Goal: Transaction & Acquisition: Purchase product/service

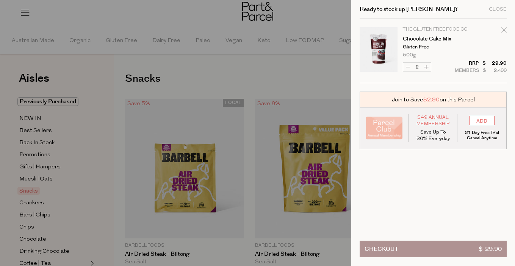
click at [316, 18] on div at bounding box center [257, 133] width 515 height 266
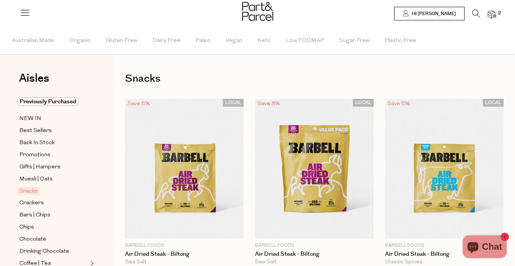
click at [474, 12] on icon at bounding box center [476, 13] width 8 height 8
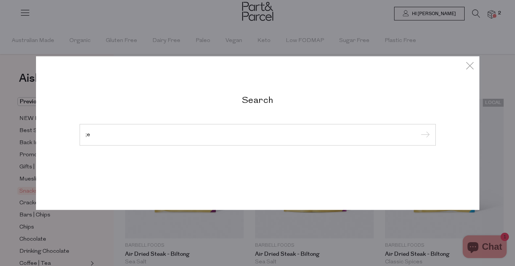
type input ";"
type input "lentils"
click at [418, 130] on input "submit" at bounding box center [423, 135] width 11 height 11
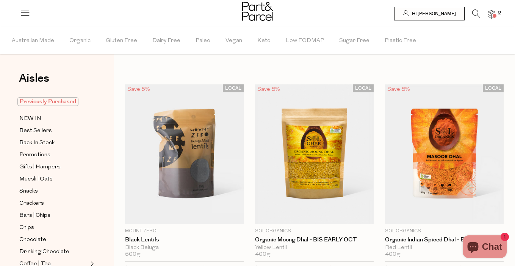
click at [63, 102] on span "Previously Purchased" at bounding box center [47, 101] width 61 height 9
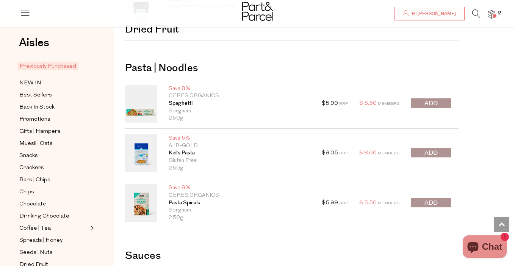
scroll to position [584, 0]
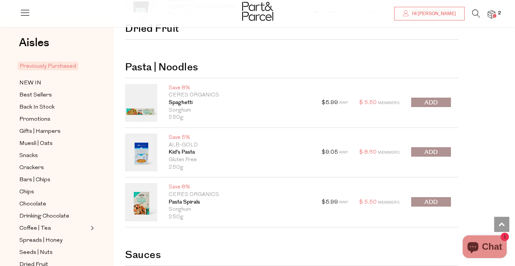
click at [423, 202] on button "submit" at bounding box center [431, 201] width 40 height 9
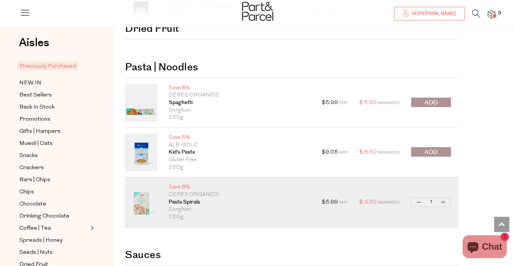
click at [443, 203] on button "Increase Pasta Spirals" at bounding box center [443, 202] width 9 height 9
type input "2"
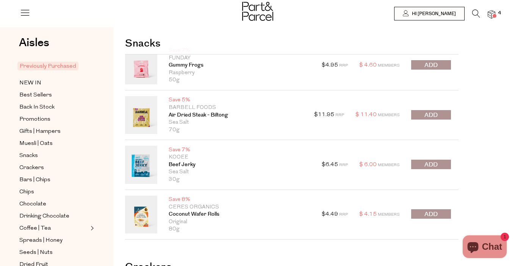
scroll to position [0, 0]
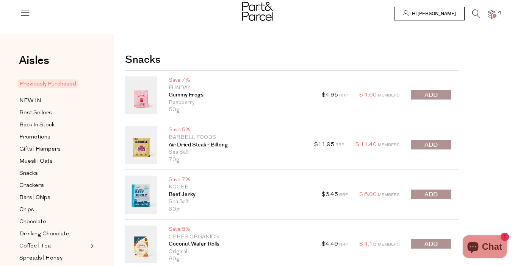
click at [474, 11] on icon at bounding box center [476, 13] width 8 height 8
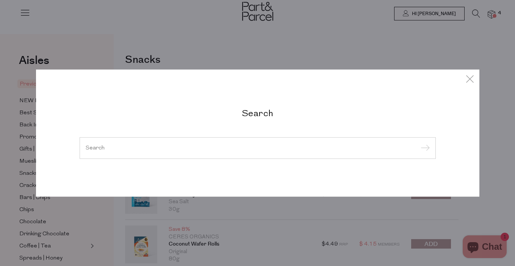
click at [297, 145] on input "search" at bounding box center [258, 148] width 344 height 6
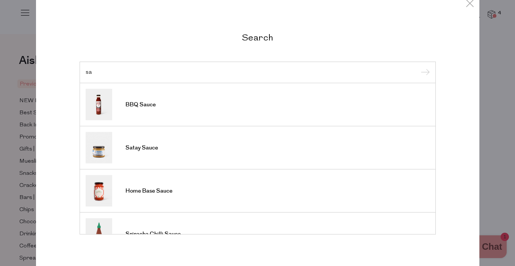
type input "s"
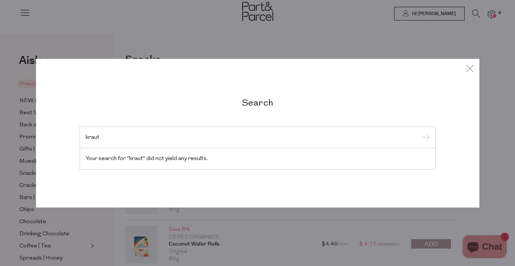
type input "kraut"
click at [469, 70] on icon at bounding box center [469, 68] width 11 height 11
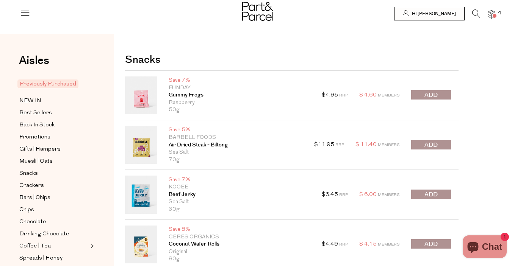
click at [491, 8] on div at bounding box center [257, 12] width 515 height 25
click at [493, 12] on img at bounding box center [492, 14] width 8 height 9
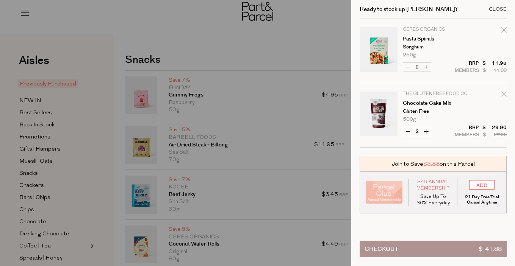
click at [501, 9] on div "Close" at bounding box center [498, 9] width 18 height 5
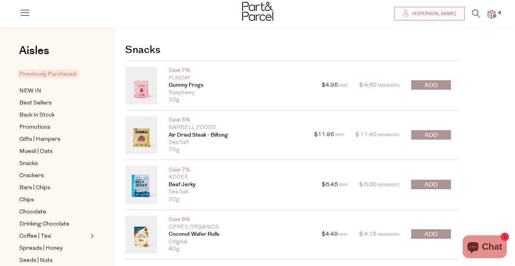
scroll to position [11, 0]
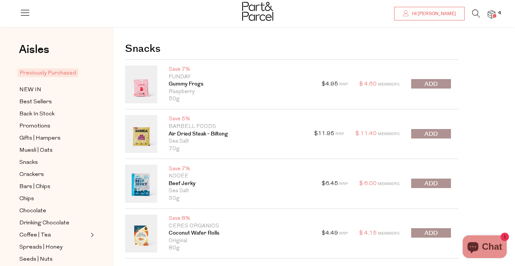
click at [146, 227] on link at bounding box center [141, 234] width 32 height 38
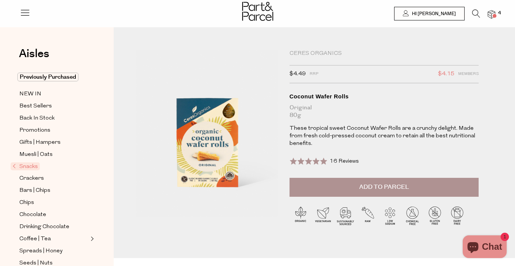
scroll to position [33, 0]
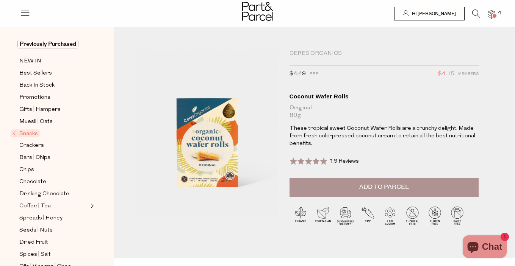
click at [476, 14] on icon at bounding box center [476, 13] width 8 height 8
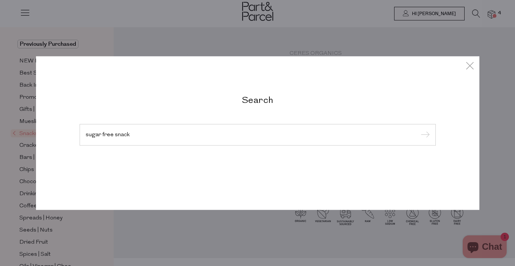
type input "sugar free snack"
click at [418, 130] on input "submit" at bounding box center [423, 135] width 11 height 11
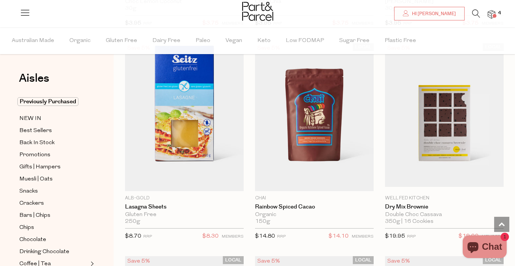
scroll to position [2946, 0]
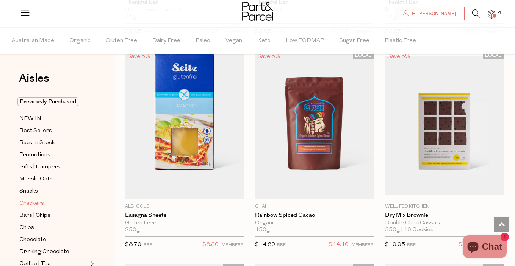
click at [36, 202] on span "Crackers" at bounding box center [31, 203] width 25 height 9
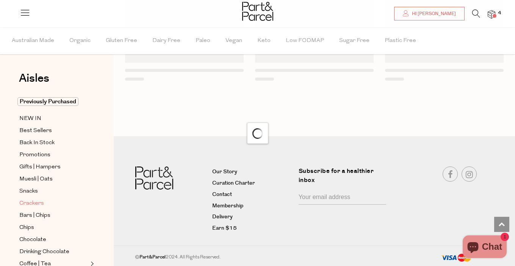
scroll to position [991, 0]
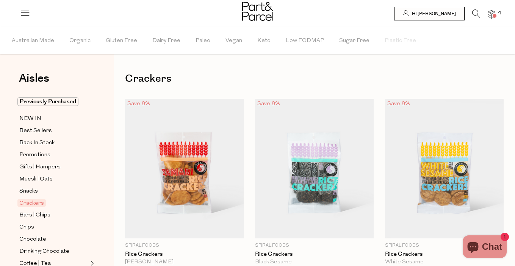
click at [490, 15] on img at bounding box center [492, 14] width 8 height 9
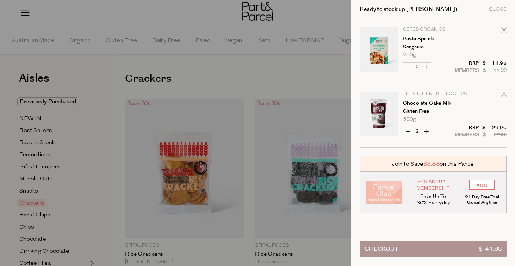
click at [503, 28] on icon "Remove Pasta Spirals" at bounding box center [503, 29] width 5 height 5
type input "Add Membership"
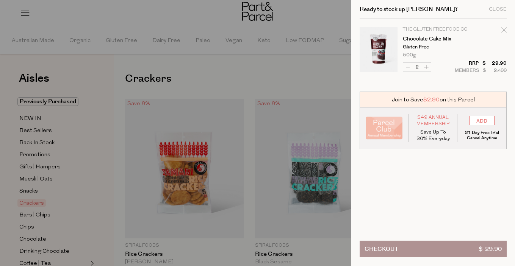
click at [172, 25] on div at bounding box center [257, 133] width 515 height 266
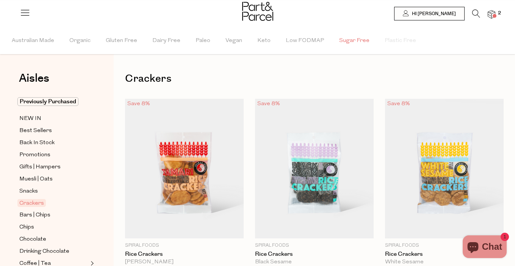
click at [346, 39] on span "Sugar Free" at bounding box center [354, 41] width 30 height 27
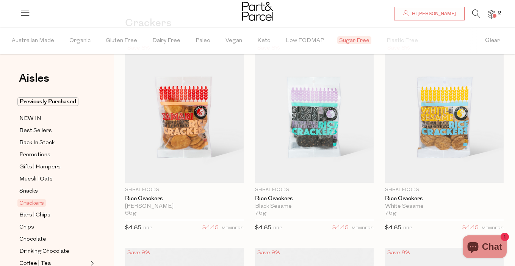
scroll to position [60, 0]
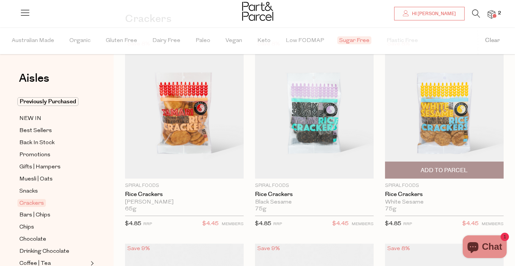
click at [438, 169] on span "Add To Parcel" at bounding box center [444, 171] width 47 height 8
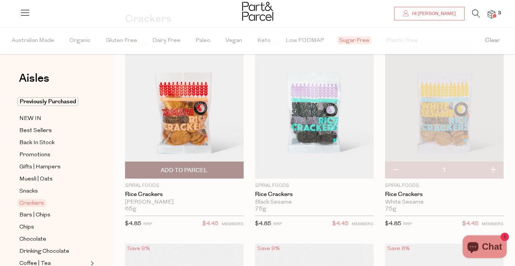
click at [183, 170] on span "Add To Parcel" at bounding box center [184, 171] width 47 height 8
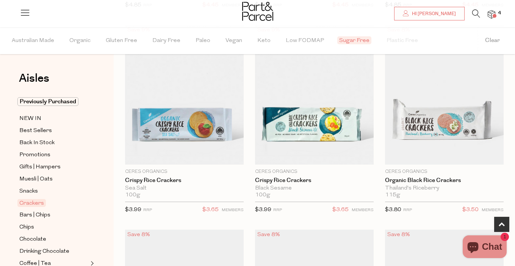
scroll to position [329, 0]
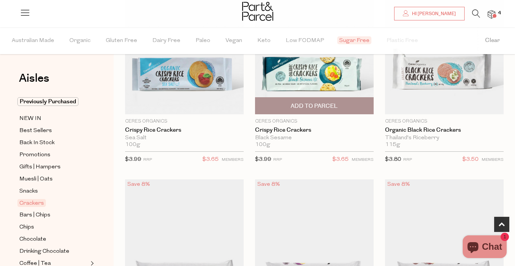
click at [321, 103] on span "Add To Parcel" at bounding box center [314, 106] width 47 height 8
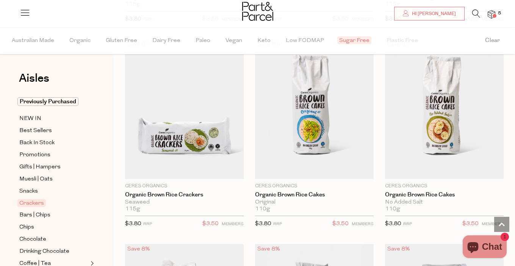
scroll to position [683, 0]
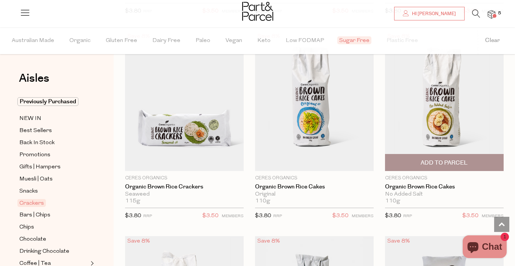
click at [443, 160] on span "Add To Parcel" at bounding box center [444, 163] width 47 height 8
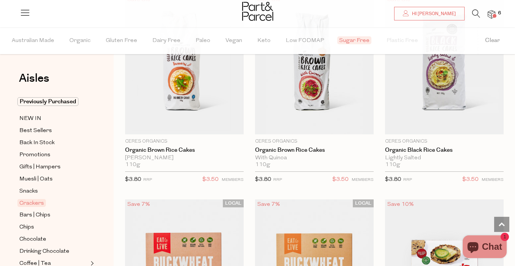
scroll to position [925, 0]
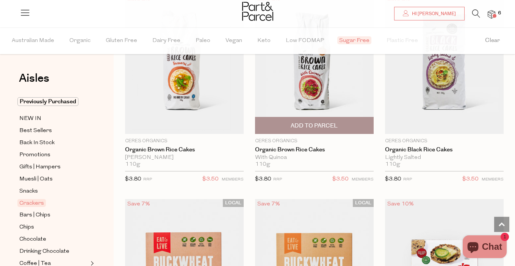
click at [315, 126] on span "Add To Parcel" at bounding box center [314, 126] width 47 height 8
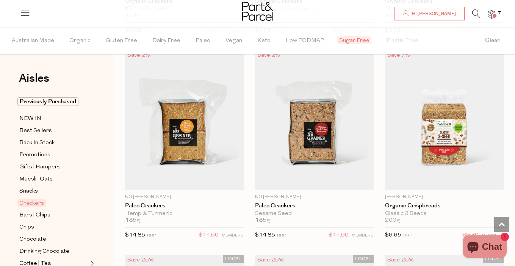
scroll to position [1695, 0]
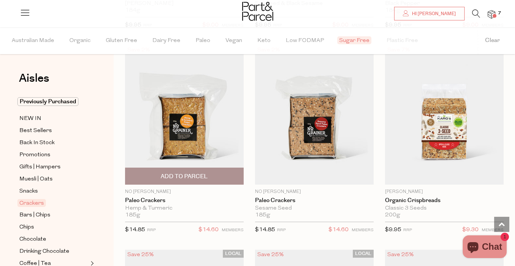
click at [189, 173] on span "Add To Parcel" at bounding box center [184, 177] width 47 height 8
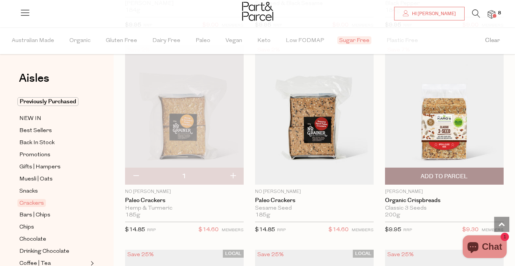
click at [474, 175] on span "Add To Parcel" at bounding box center [444, 176] width 114 height 16
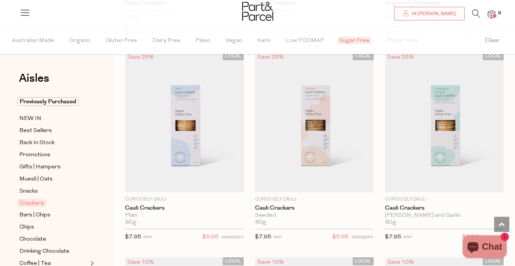
scroll to position [1900, 0]
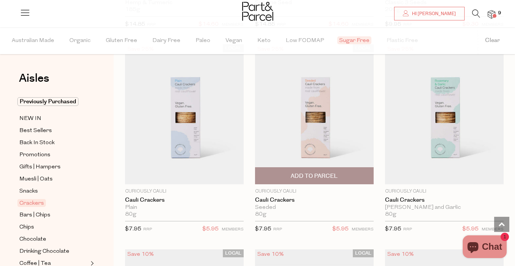
click at [322, 174] on span "Add To Parcel" at bounding box center [314, 176] width 47 height 8
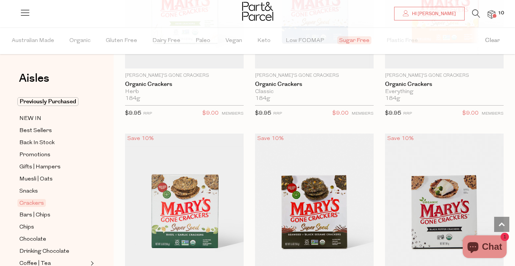
scroll to position [1400, 0]
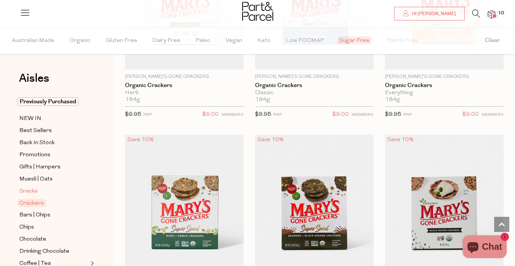
click at [32, 189] on span "Snacks" at bounding box center [28, 191] width 19 height 9
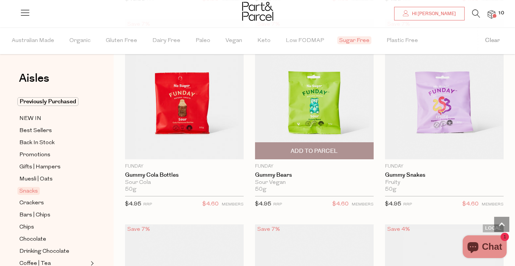
scroll to position [1117, 0]
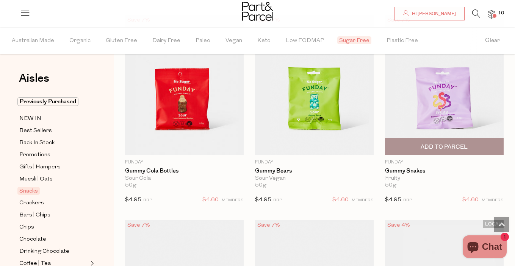
click at [464, 114] on img at bounding box center [444, 85] width 119 height 140
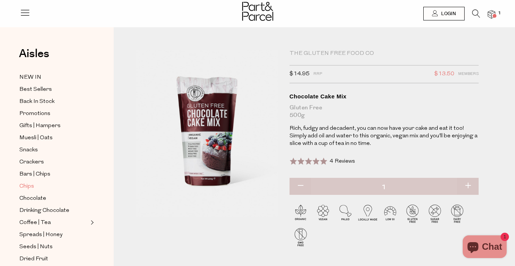
click at [22, 185] on span "Chips" at bounding box center [26, 186] width 15 height 9
click at [29, 188] on span "Chips" at bounding box center [26, 186] width 15 height 9
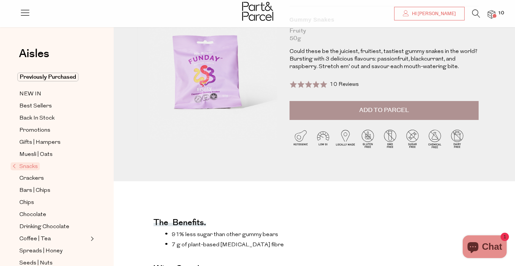
scroll to position [76, 0]
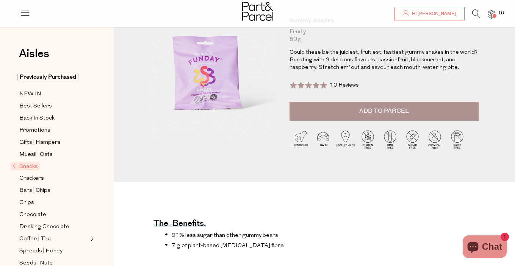
click at [385, 111] on span "Add to Parcel" at bounding box center [384, 111] width 50 height 9
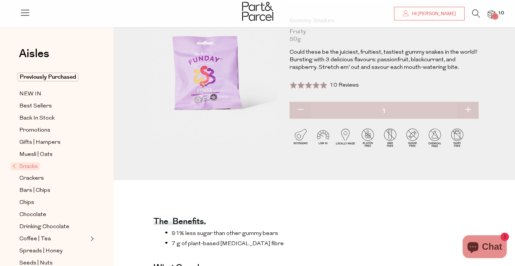
click at [468, 111] on button "button" at bounding box center [468, 110] width 22 height 17
type input "3"
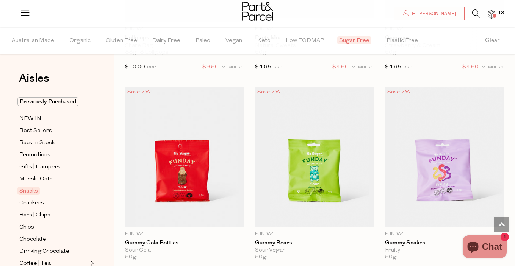
type input "3"
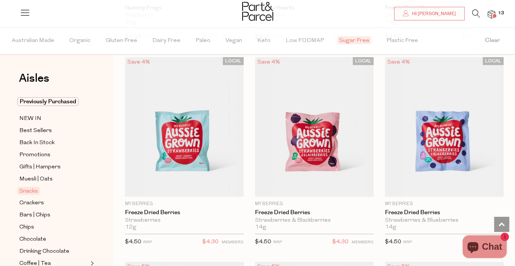
scroll to position [1491, 0]
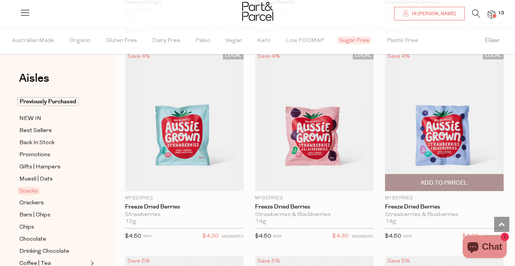
click at [451, 137] on img at bounding box center [444, 122] width 119 height 140
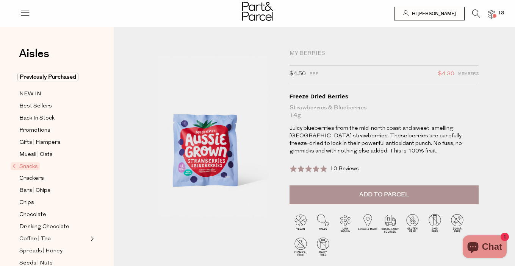
click at [212, 163] on img at bounding box center [180, 144] width 255 height 301
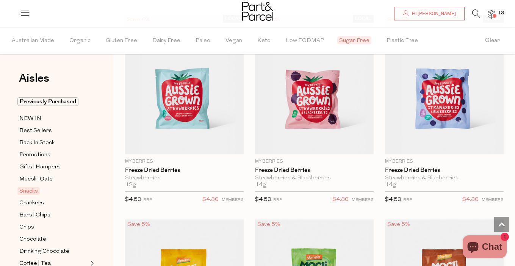
type input "3"
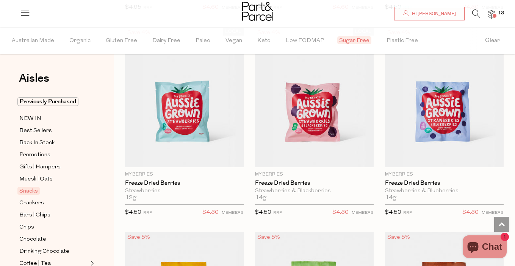
scroll to position [1515, 0]
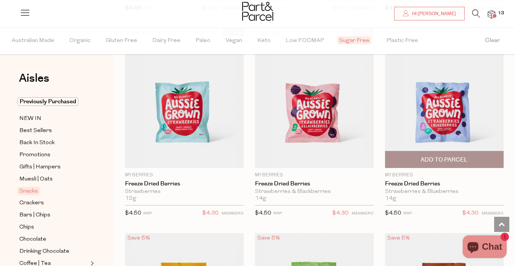
click at [440, 159] on span "Add To Parcel" at bounding box center [444, 160] width 47 height 8
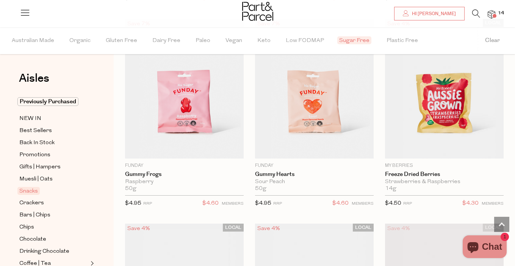
scroll to position [1319, 0]
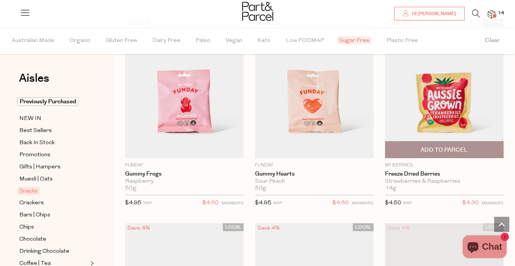
click at [441, 150] on span "Add To Parcel" at bounding box center [444, 150] width 47 height 8
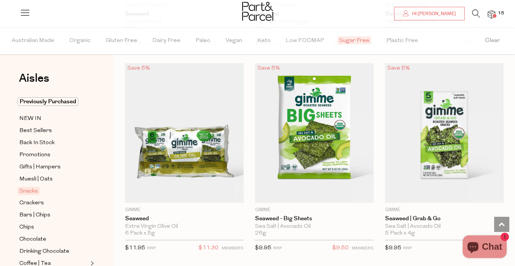
scroll to position [2501, 0]
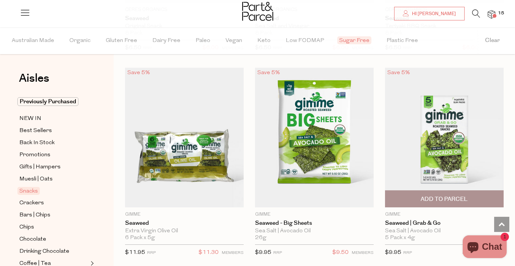
click at [464, 197] on span "Add To Parcel" at bounding box center [444, 200] width 47 height 8
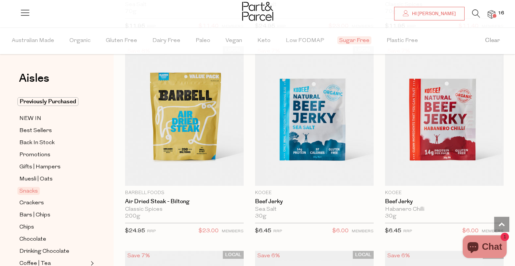
scroll to position [83, 0]
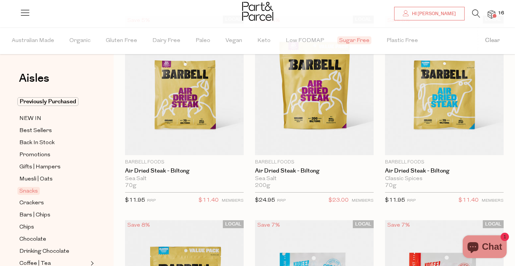
click at [497, 14] on span "16" at bounding box center [501, 13] width 10 height 7
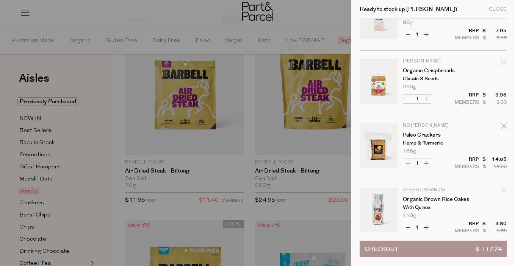
scroll to position [0, 0]
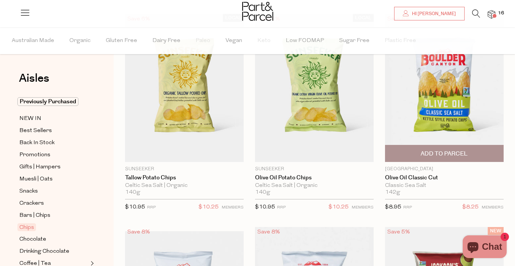
scroll to position [74, 0]
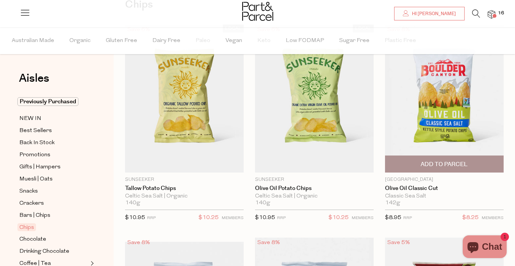
click at [495, 88] on img at bounding box center [444, 99] width 119 height 148
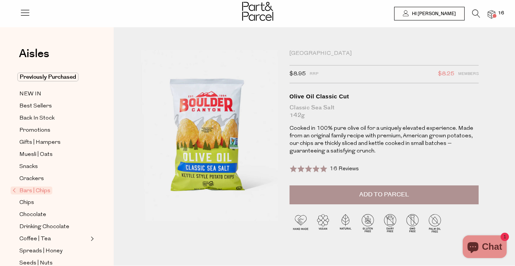
click at [387, 197] on span "Add to Parcel" at bounding box center [384, 195] width 50 height 9
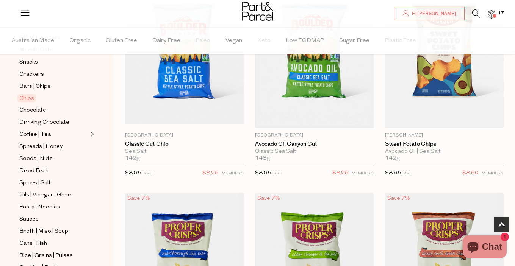
scroll to position [142, 0]
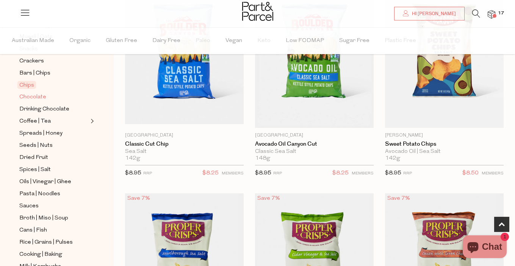
click at [41, 97] on span "Chocolate" at bounding box center [32, 97] width 27 height 9
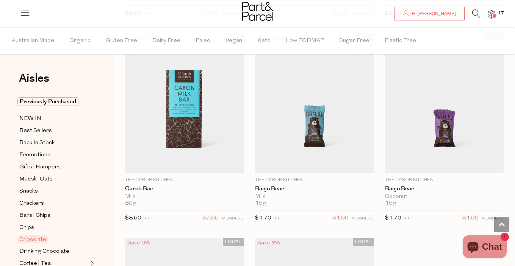
scroll to position [3174, 0]
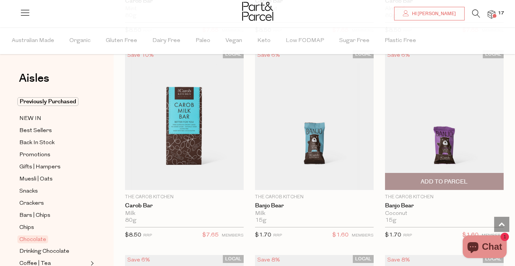
scroll to position [3174, 0]
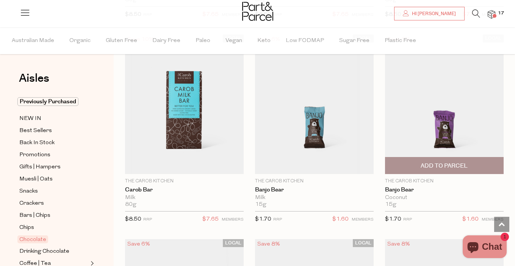
click at [438, 164] on span "Add To Parcel" at bounding box center [444, 166] width 47 height 8
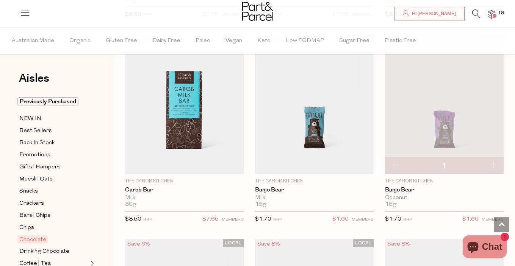
click at [399, 162] on button "button" at bounding box center [396, 166] width 22 height 17
type input "0"
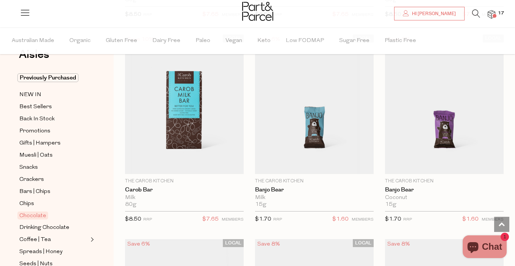
scroll to position [28, 0]
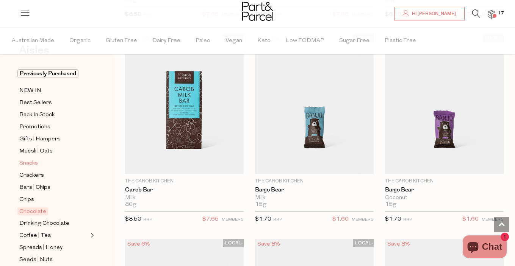
click at [27, 164] on span "Snacks" at bounding box center [28, 163] width 19 height 9
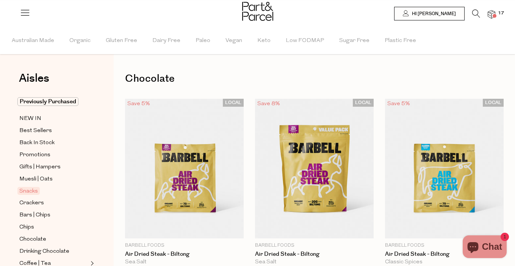
type input "3"
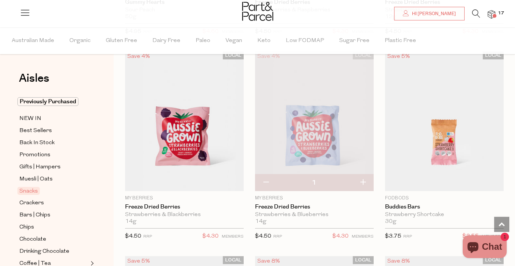
scroll to position [1699, 0]
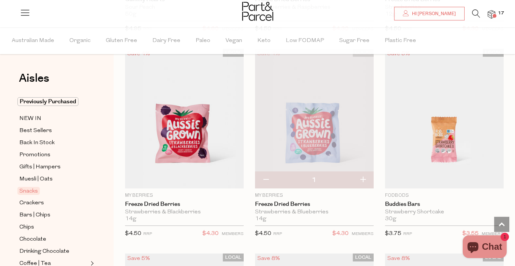
click at [362, 178] on button "button" at bounding box center [363, 180] width 22 height 17
type input "2"
click at [365, 176] on button "button" at bounding box center [363, 180] width 22 height 17
type input "3"
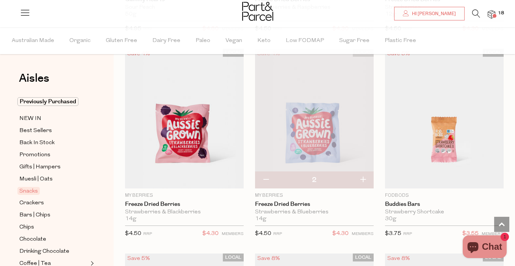
type input "3"
click at [365, 176] on button "button" at bounding box center [363, 180] width 22 height 17
type input "4"
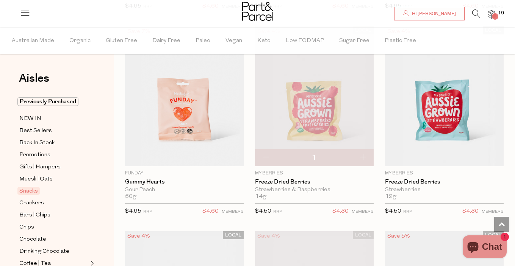
scroll to position [1501, 0]
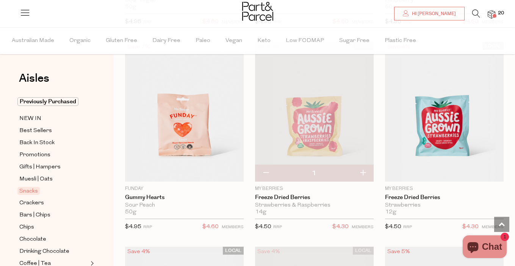
click at [362, 171] on button "button" at bounding box center [363, 173] width 22 height 17
type input "2"
click at [363, 173] on button "button" at bounding box center [363, 173] width 22 height 17
type input "3"
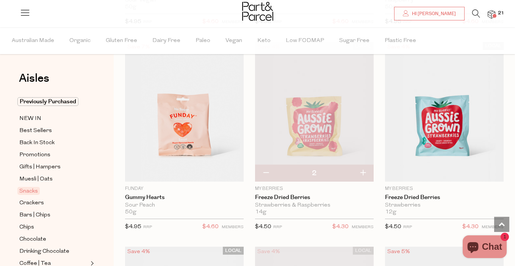
type input "3"
click at [364, 172] on button "button" at bounding box center [363, 173] width 22 height 17
type input "4"
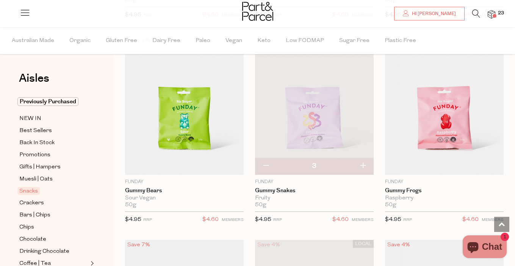
scroll to position [1302, 0]
click at [365, 166] on button "button" at bounding box center [363, 167] width 22 height 17
type input "4"
click at [263, 165] on button "button" at bounding box center [266, 167] width 22 height 17
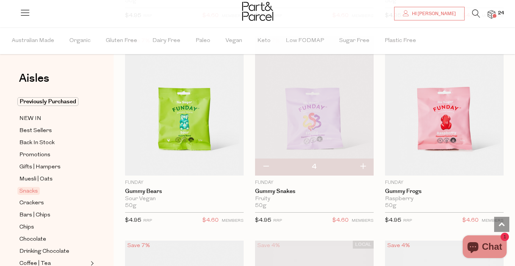
type input "3"
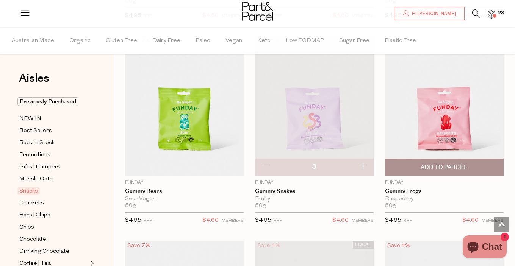
click at [475, 163] on span "Add To Parcel" at bounding box center [444, 167] width 114 height 16
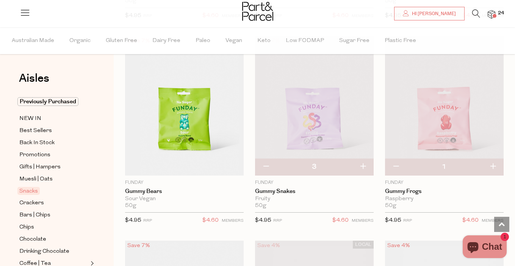
click at [494, 164] on button "button" at bounding box center [493, 167] width 22 height 17
type input "2"
click at [494, 164] on button "button" at bounding box center [493, 167] width 22 height 17
type input "3"
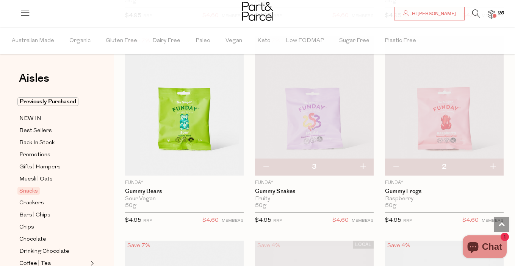
type input "3"
click at [494, 164] on button "button" at bounding box center [493, 167] width 22 height 17
type input "4"
click at [493, 165] on button "button" at bounding box center [493, 167] width 22 height 17
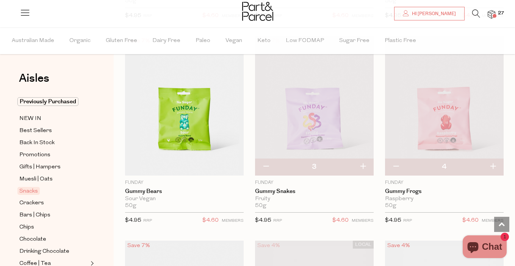
type input "5"
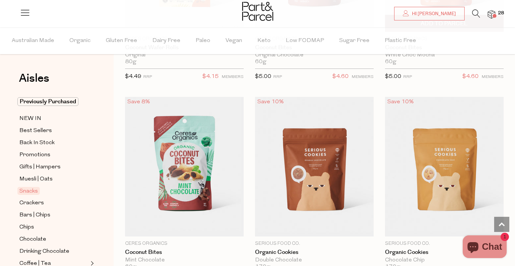
scroll to position [2268, 0]
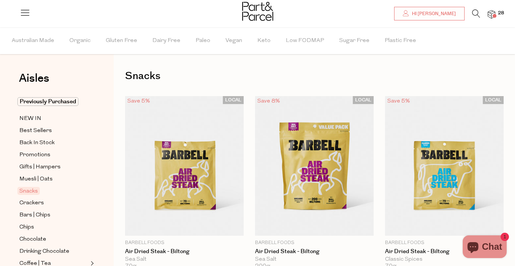
scroll to position [2, 0]
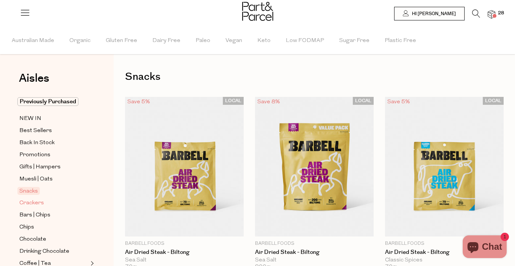
click at [41, 204] on span "Crackers" at bounding box center [31, 203] width 25 height 9
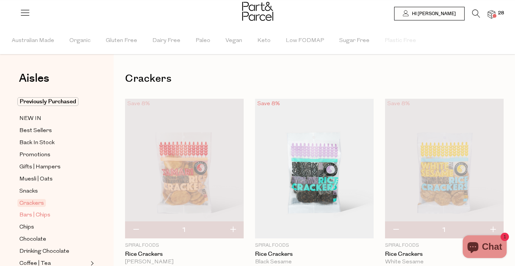
click at [42, 214] on span "Bars | Chips" at bounding box center [34, 215] width 31 height 9
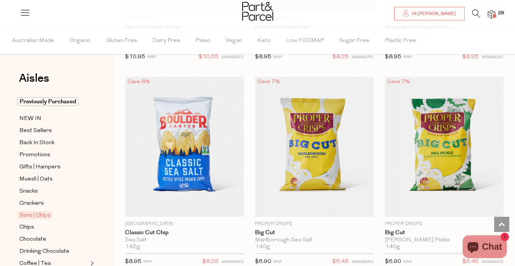
scroll to position [3952, 0]
